Goal: Check status: Check status

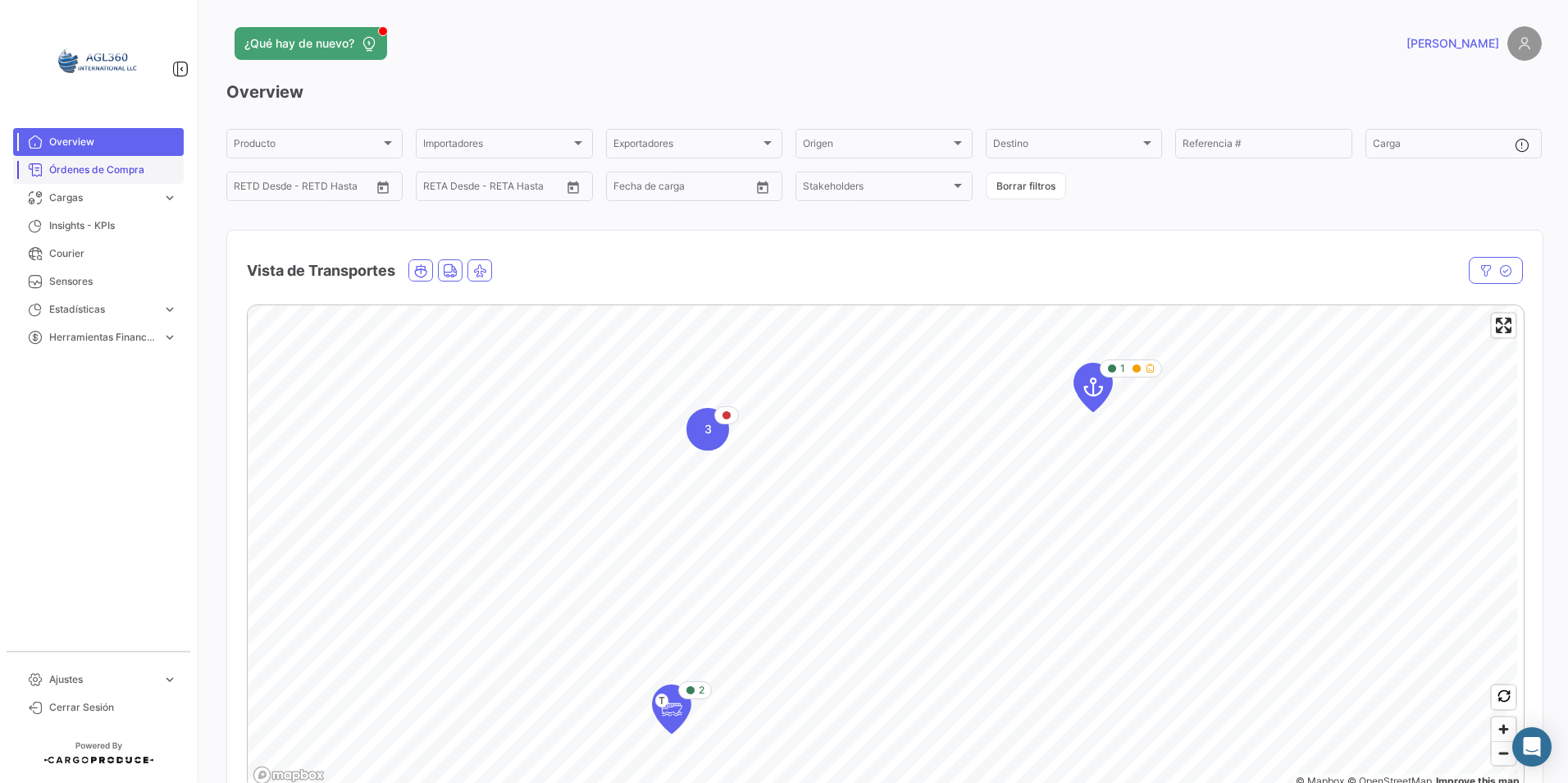
click at [121, 163] on span "Órdenes de Compra" at bounding box center [113, 170] width 128 height 15
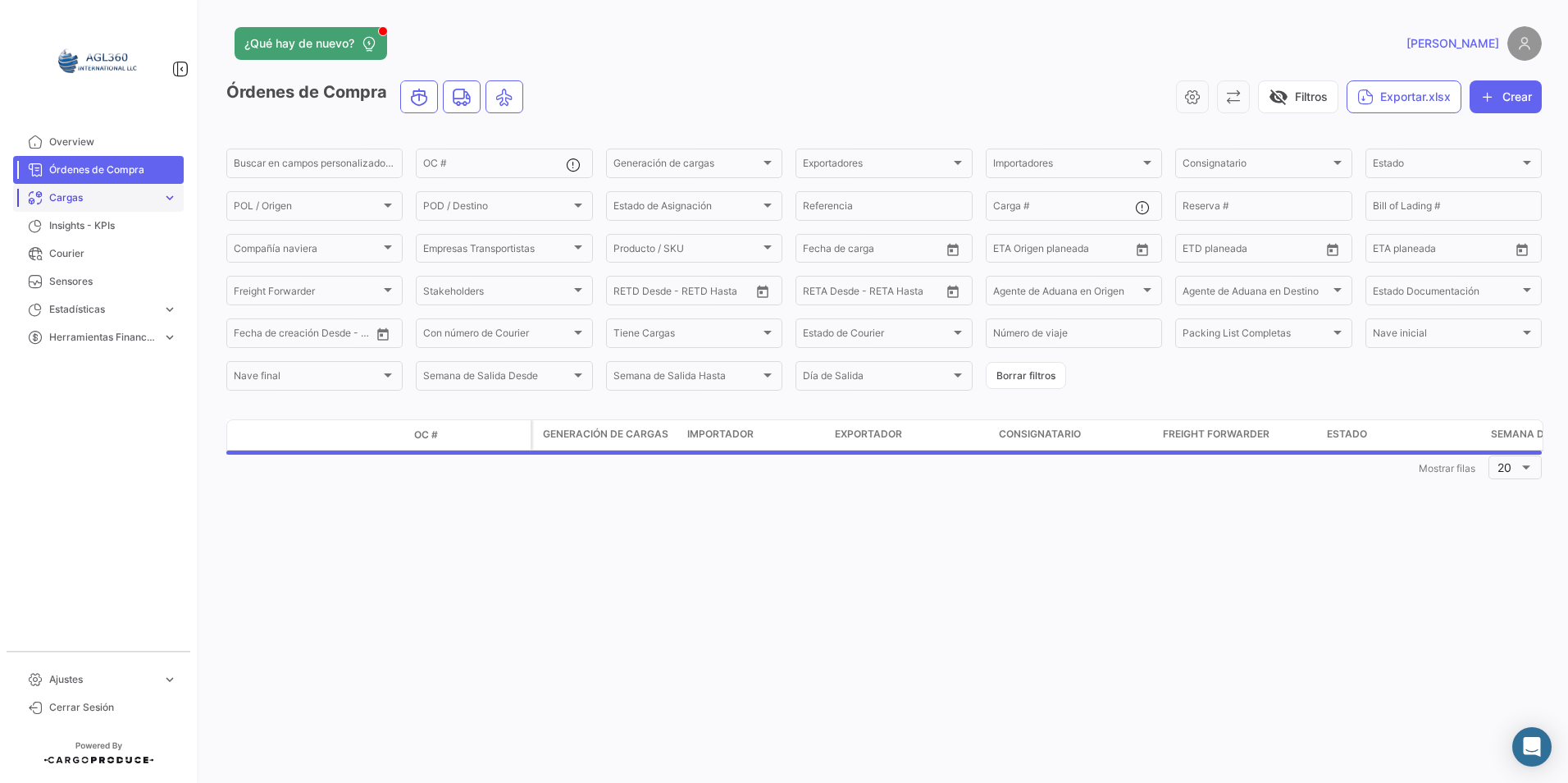
click at [83, 197] on span "Cargas" at bounding box center [102, 198] width 107 height 15
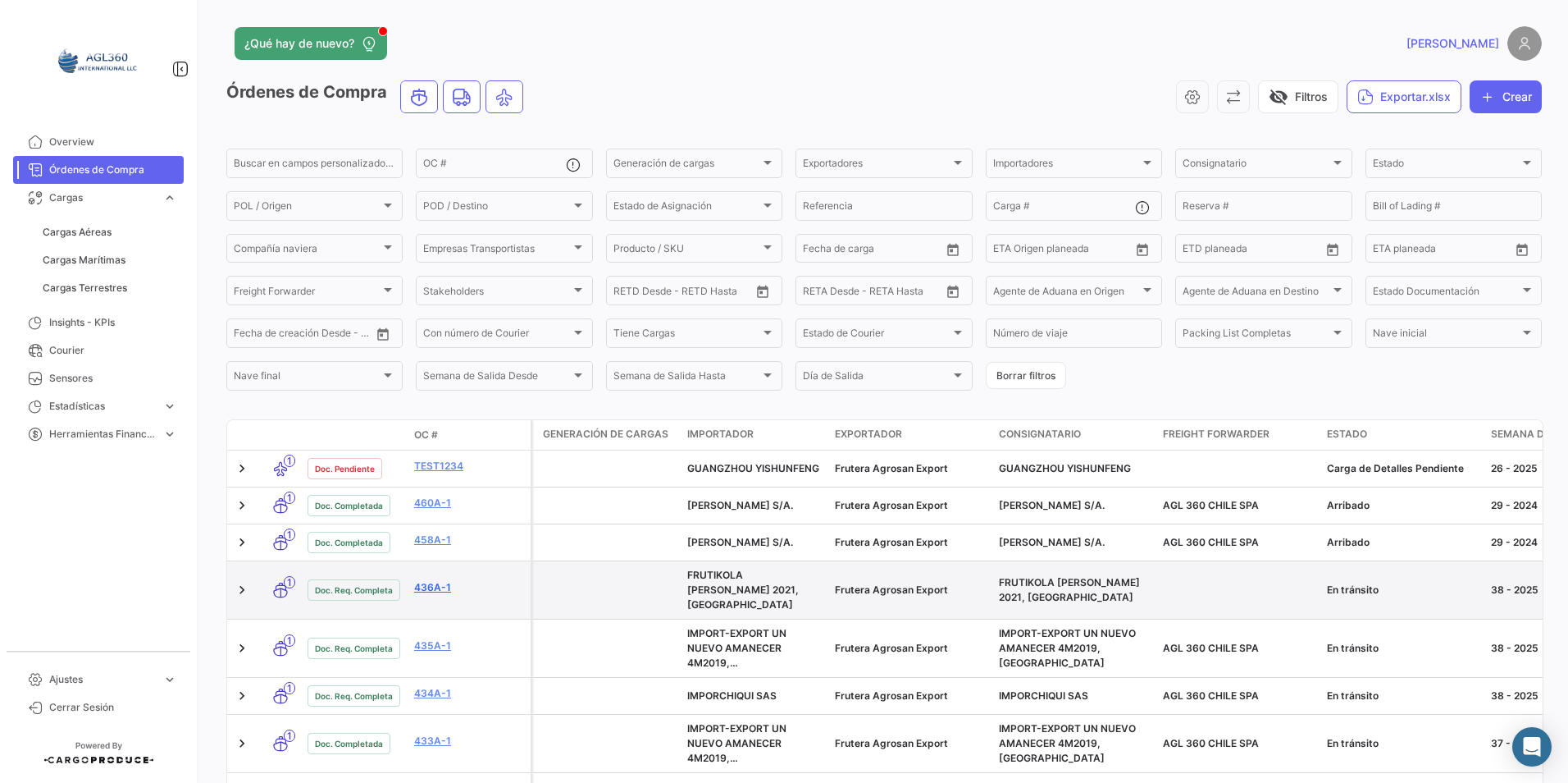
click at [427, 581] on link "436A-1" at bounding box center [469, 588] width 109 height 15
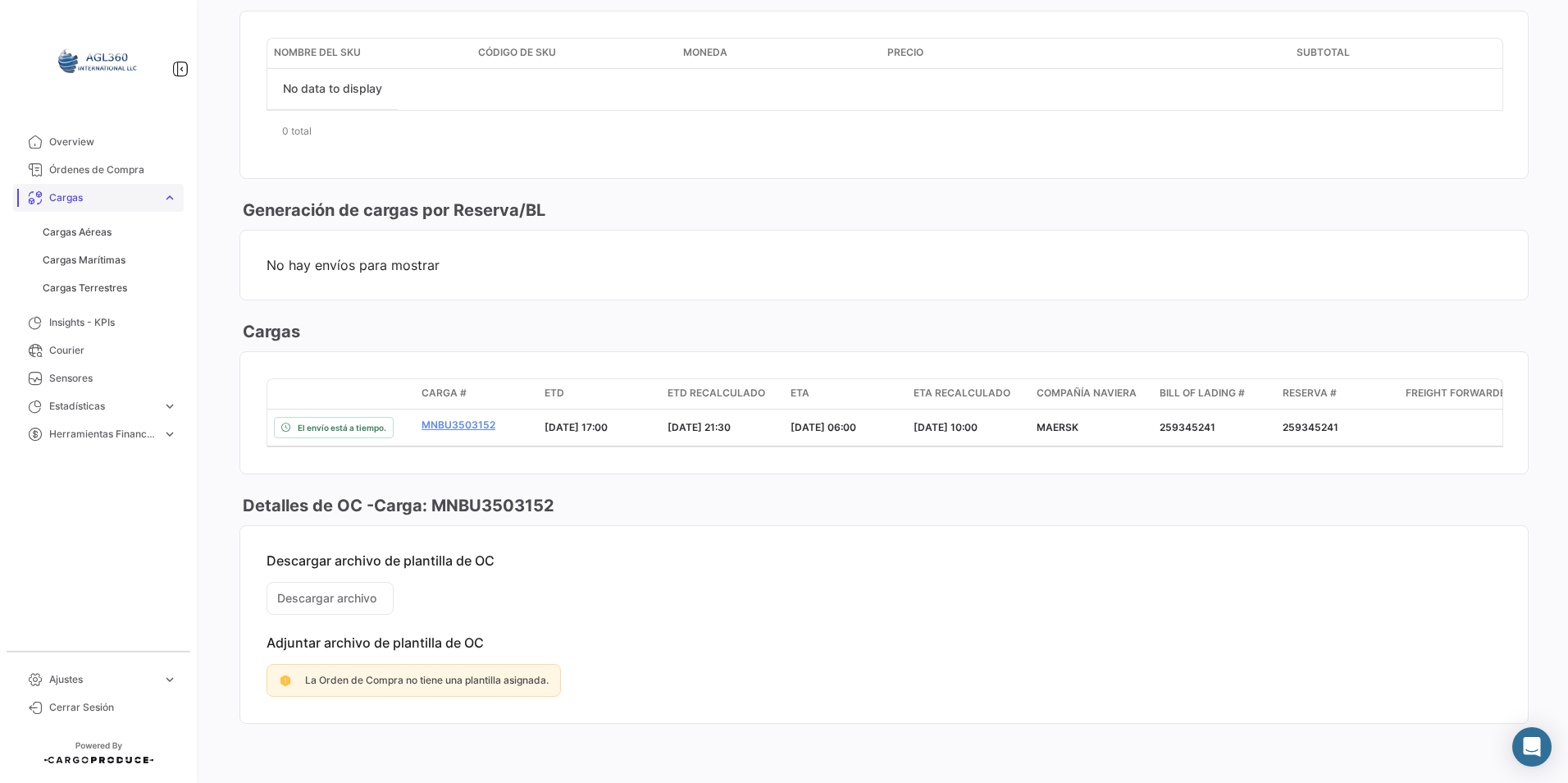
click at [110, 199] on span "Cargas" at bounding box center [102, 198] width 107 height 15
click at [66, 195] on span "Cargas" at bounding box center [102, 198] width 107 height 15
click at [102, 257] on span "Cargas Marítimas" at bounding box center [84, 260] width 83 height 15
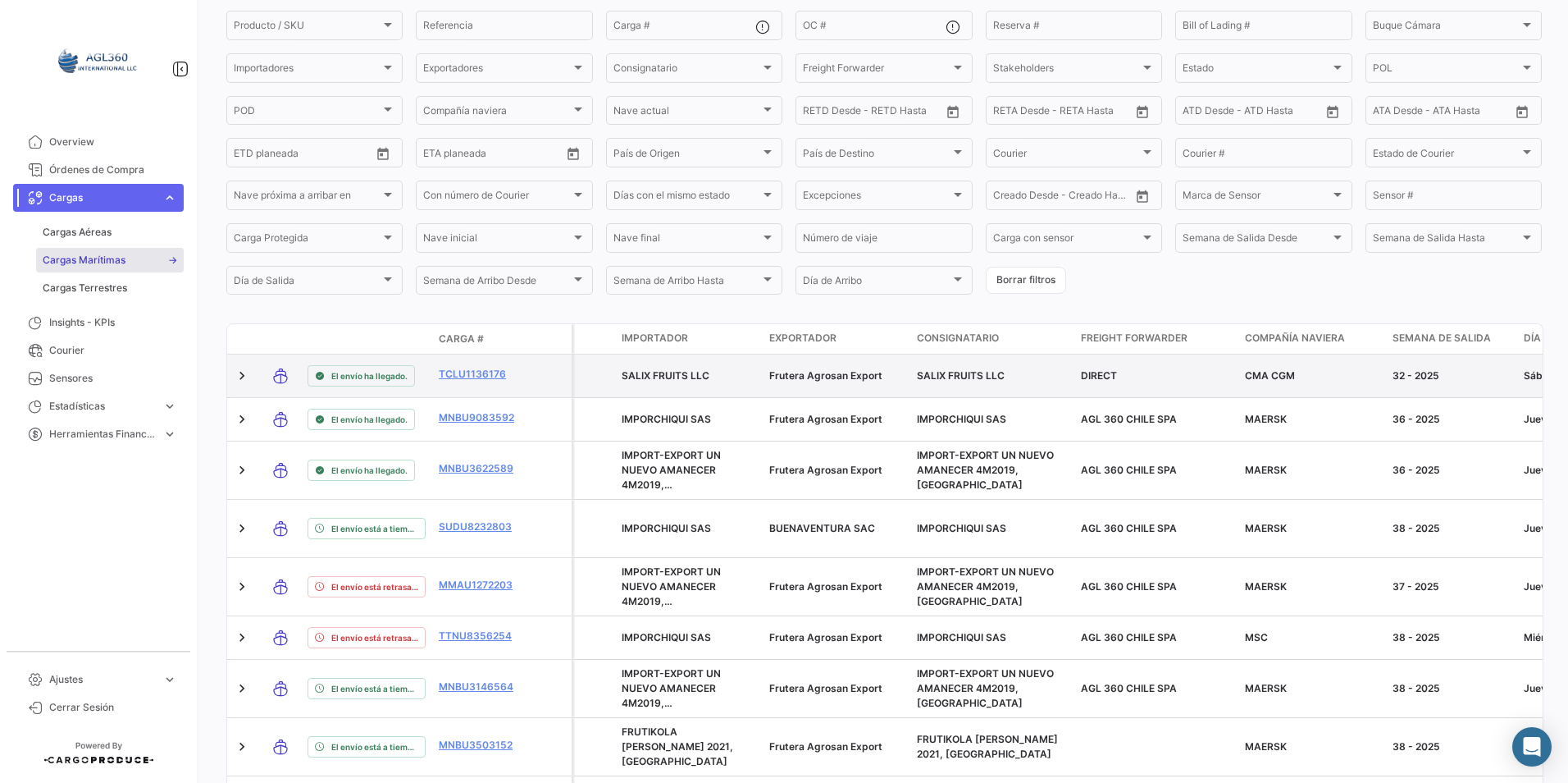
scroll to position [82, 0]
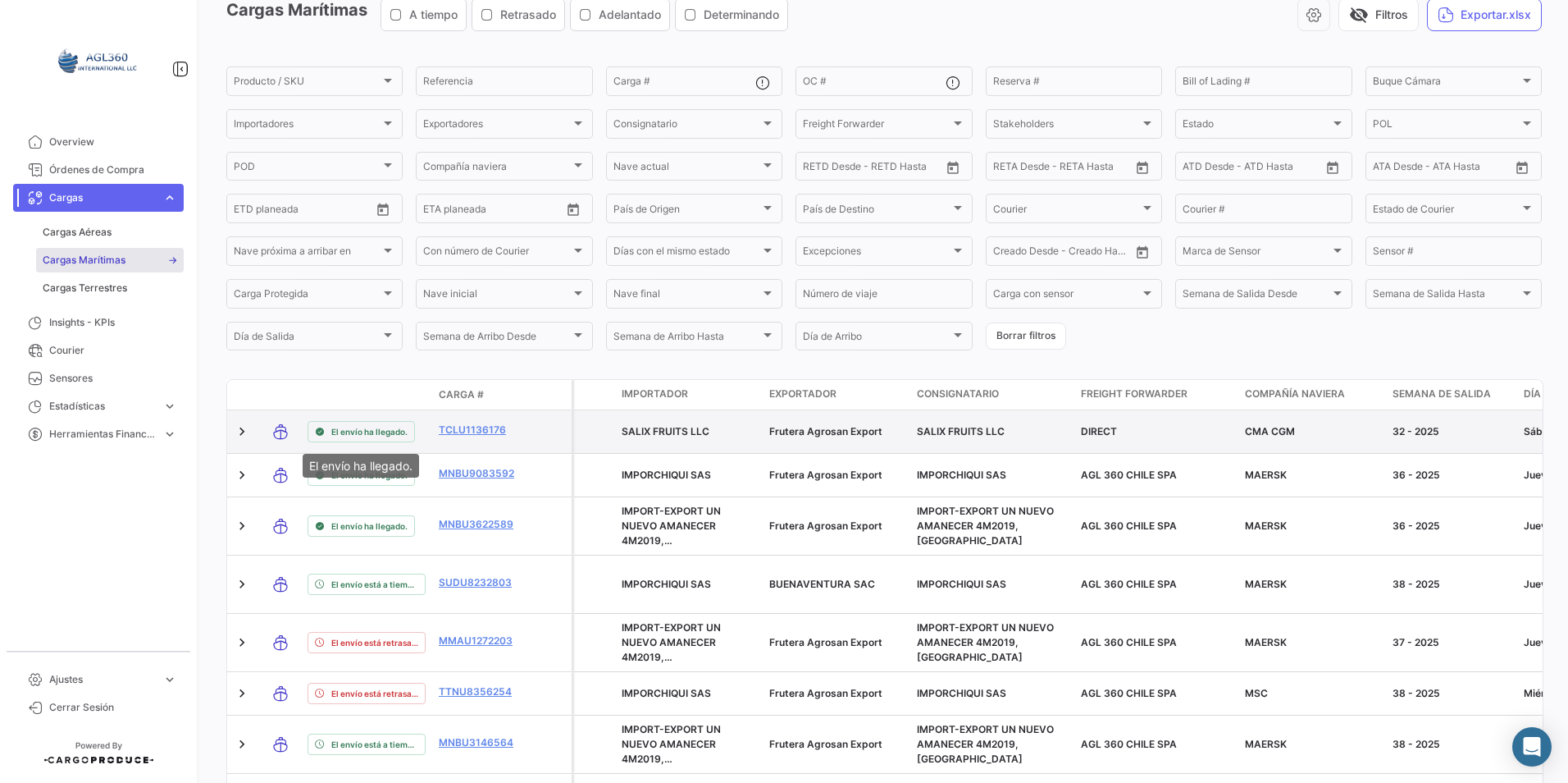
click at [370, 426] on span "El envío ha llegado." at bounding box center [369, 432] width 77 height 13
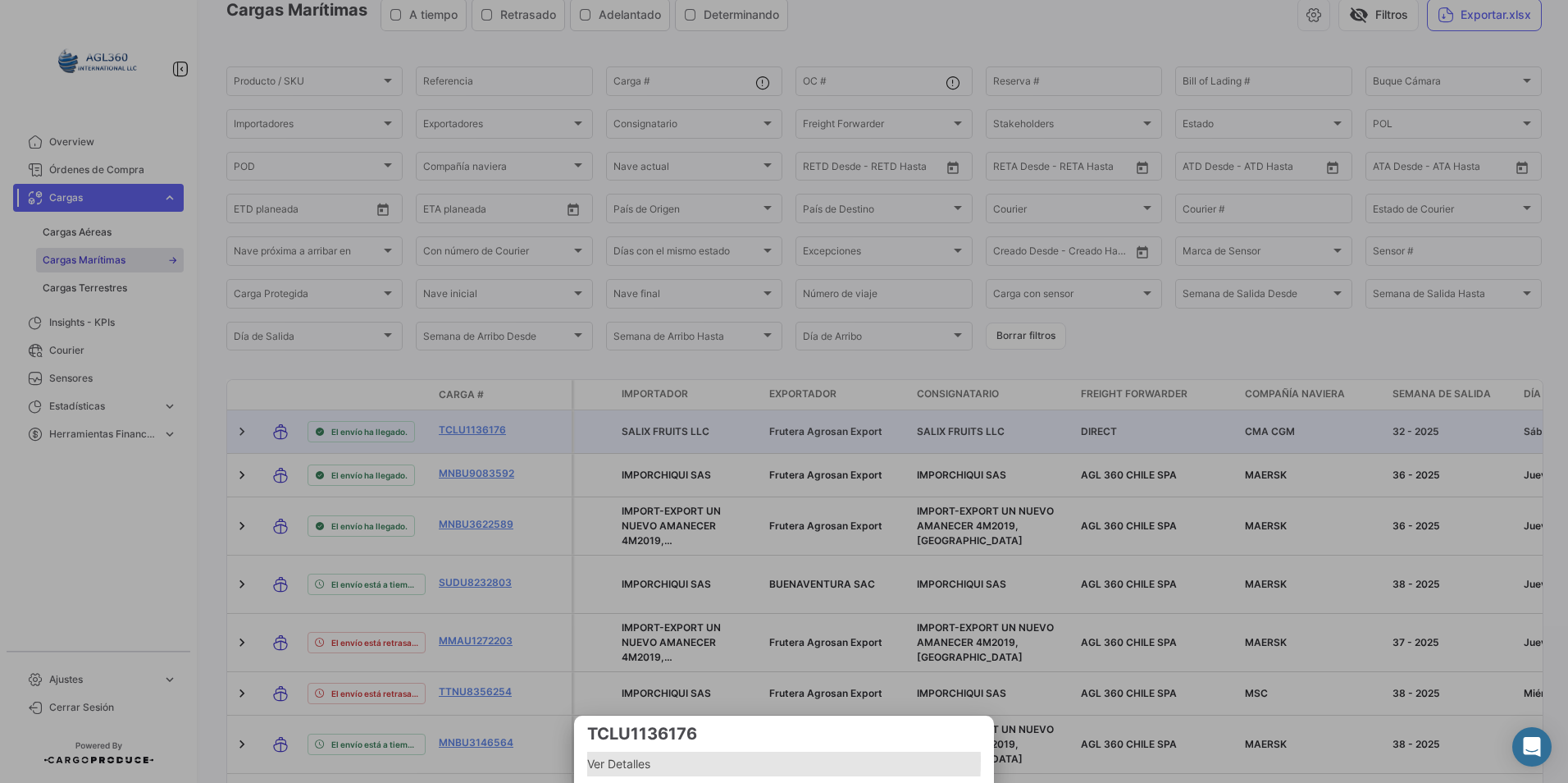
click at [614, 760] on span "Ver Detalles" at bounding box center [784, 764] width 394 height 20
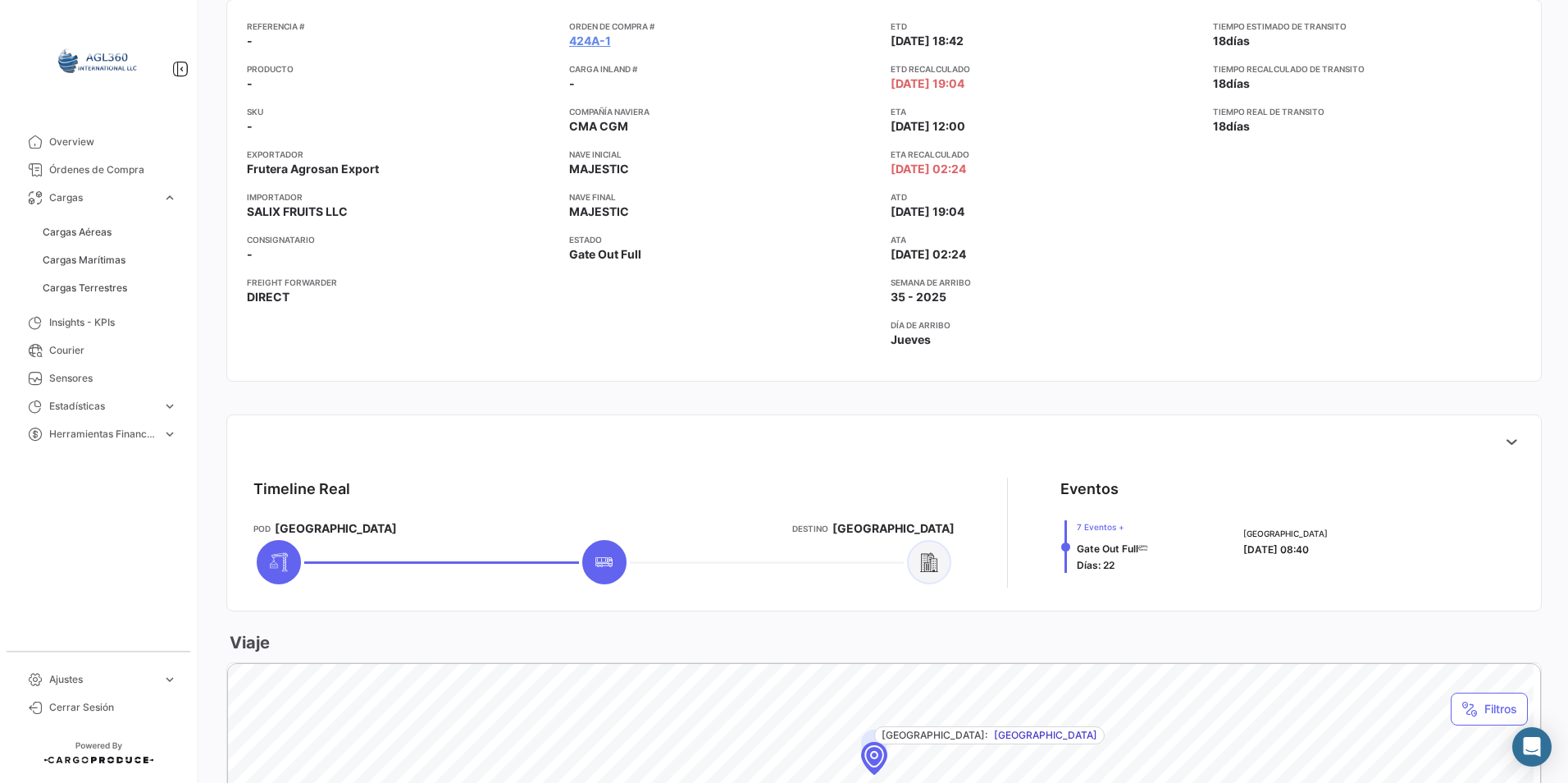
scroll to position [492, 0]
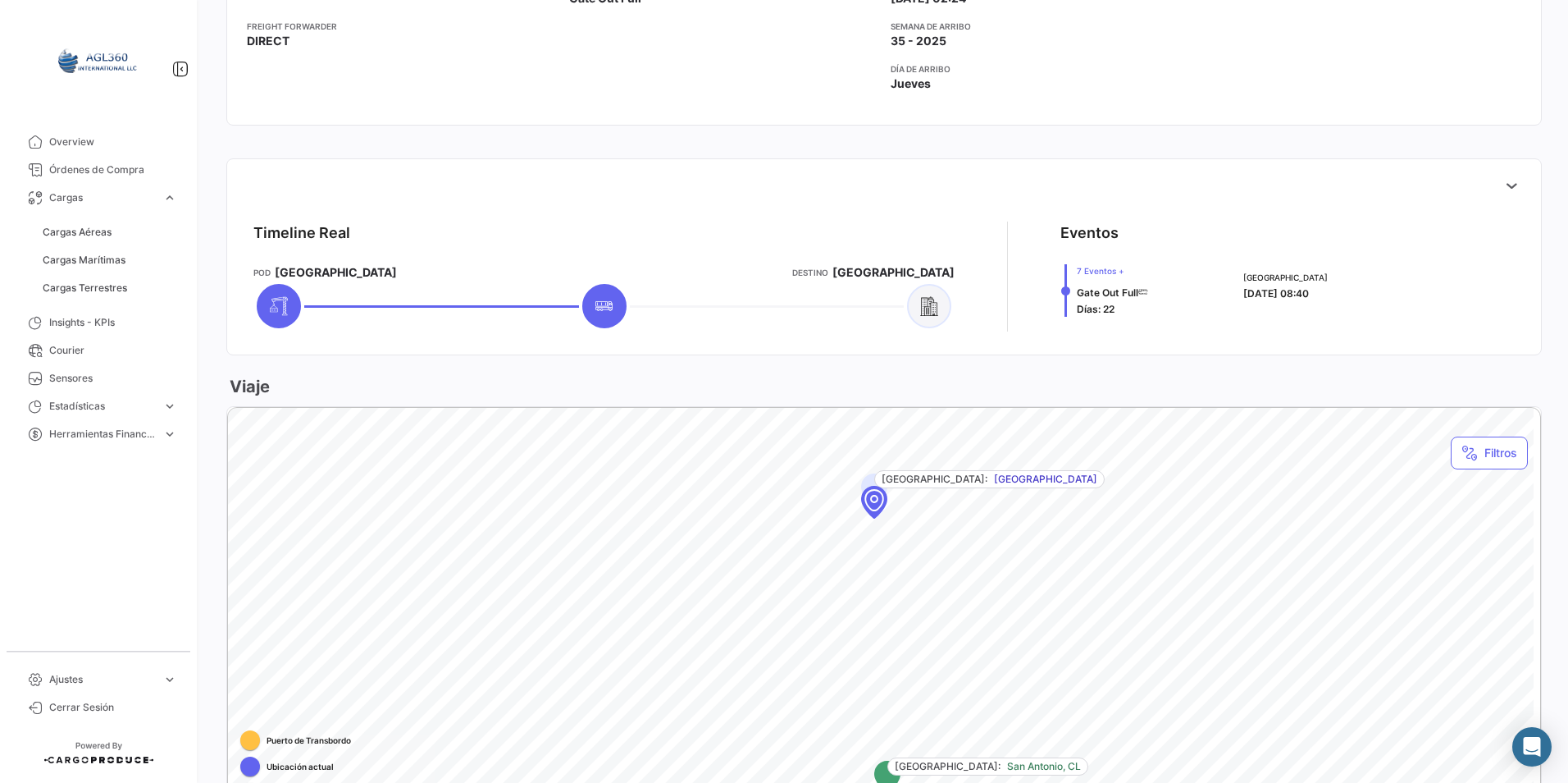
click at [389, 265] on div "POD [GEOGRAPHIC_DATA]" at bounding box center [370, 273] width 234 height 16
click at [277, 316] on mat-icon at bounding box center [279, 307] width 20 height 20
